Goal: Transaction & Acquisition: Obtain resource

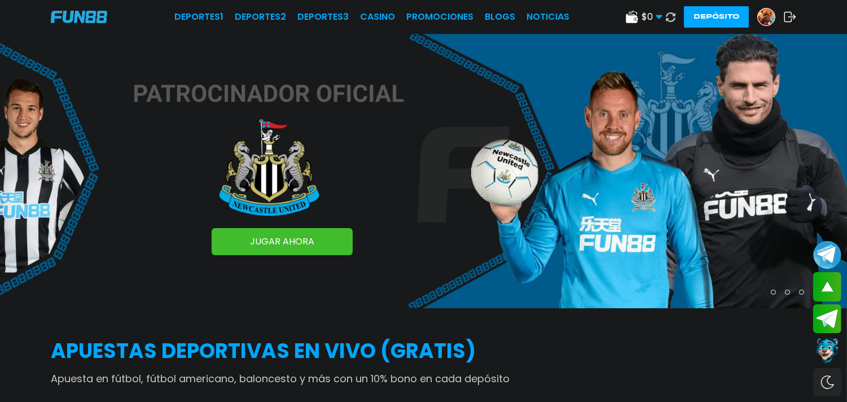
scroll to position [2571, 0]
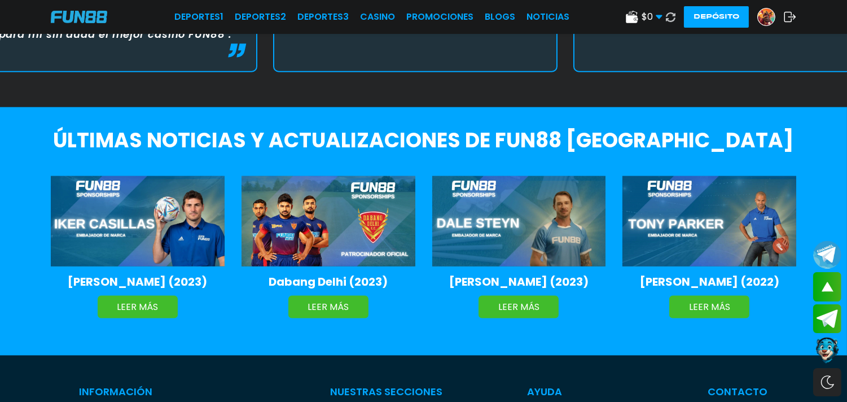
click at [764, 17] on img at bounding box center [766, 16] width 17 height 17
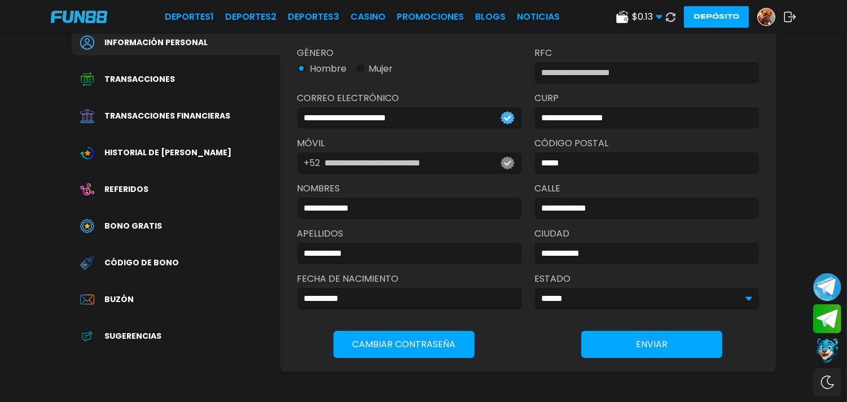
scroll to position [179, 0]
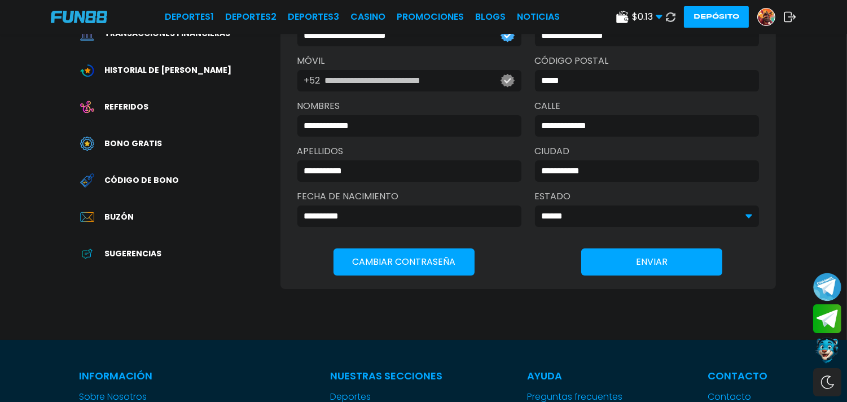
click at [188, 178] on div "Código de bono" at bounding box center [176, 180] width 209 height 25
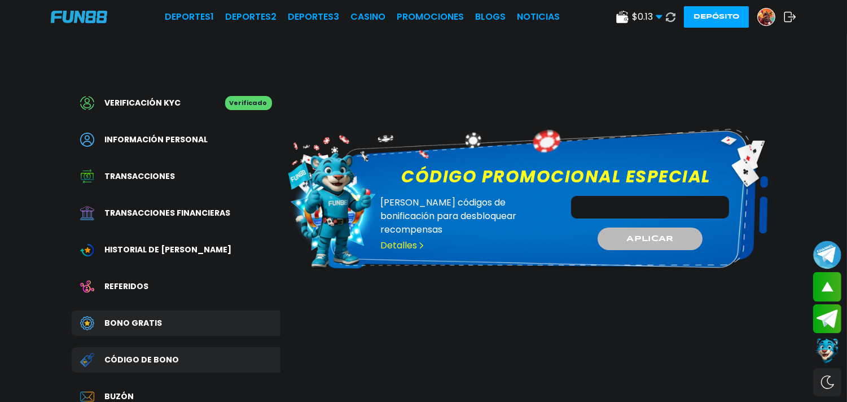
paste input "**********"
type input "**********"
click at [634, 236] on span "APLICAR" at bounding box center [650, 238] width 48 height 12
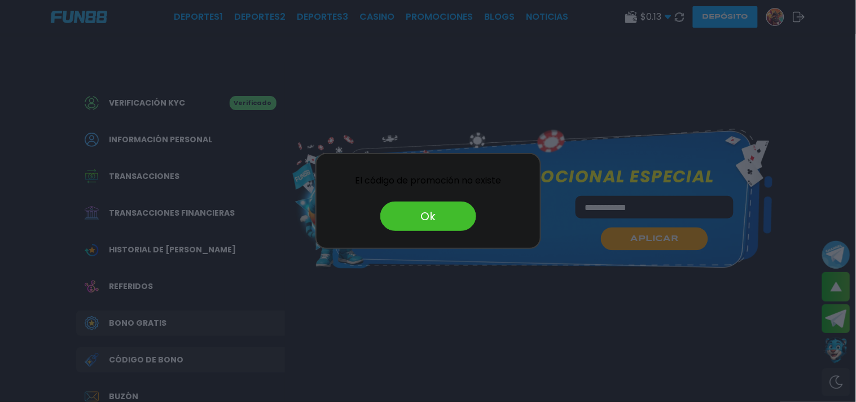
click at [436, 214] on button "Ok" at bounding box center [428, 215] width 96 height 29
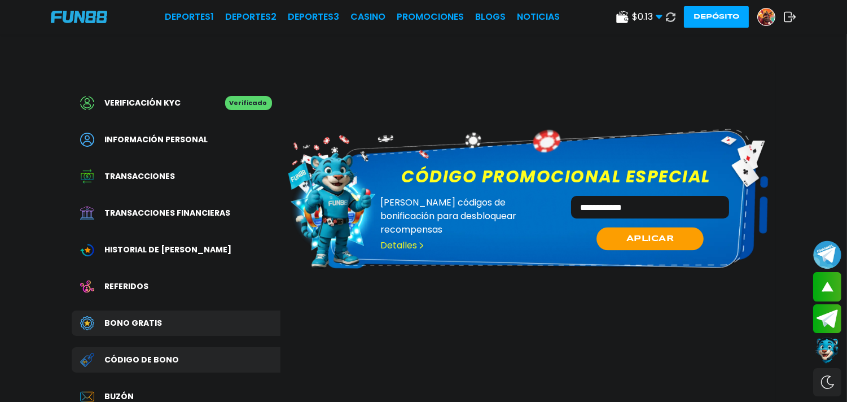
click at [658, 235] on span "APLICAR" at bounding box center [650, 238] width 48 height 12
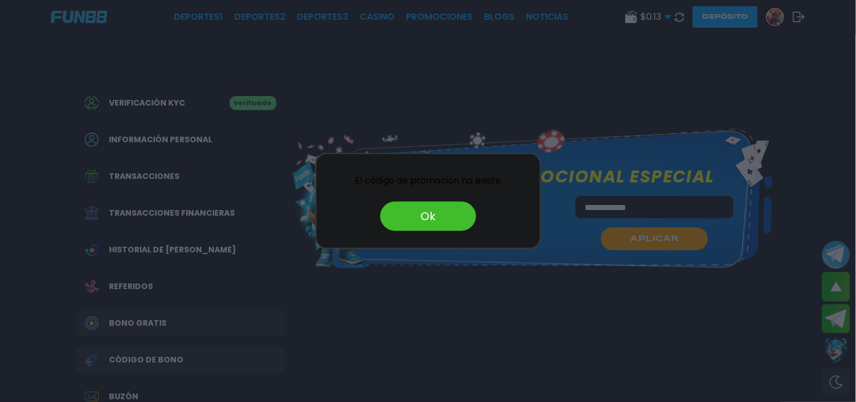
click at [463, 212] on button "Ok" at bounding box center [428, 215] width 96 height 29
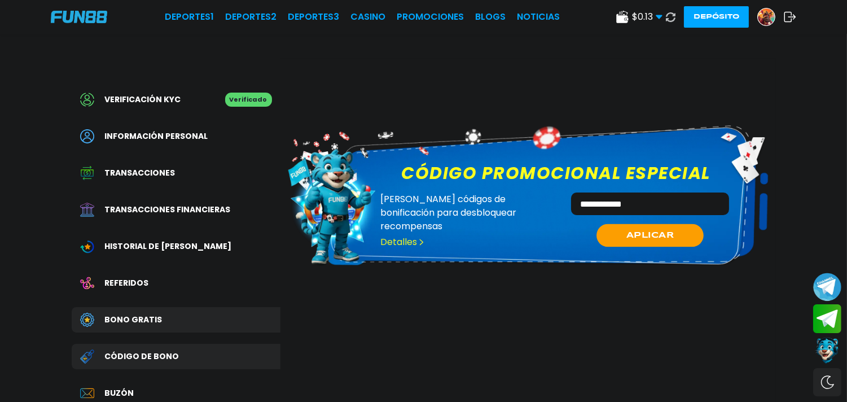
scroll to position [7, 0]
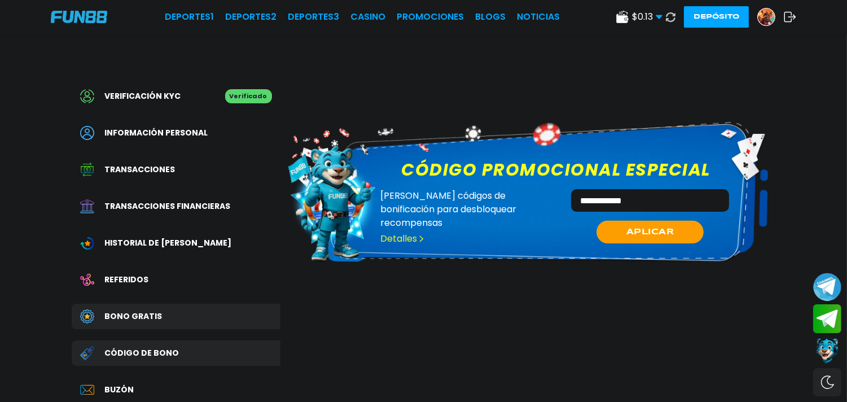
click at [763, 12] on img at bounding box center [766, 16] width 17 height 17
